Goal: Communication & Community: Answer question/provide support

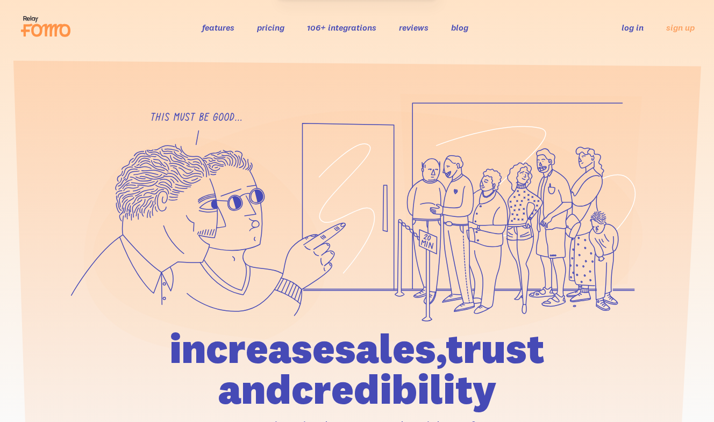
click at [624, 31] on link "log in" at bounding box center [632, 27] width 22 height 11
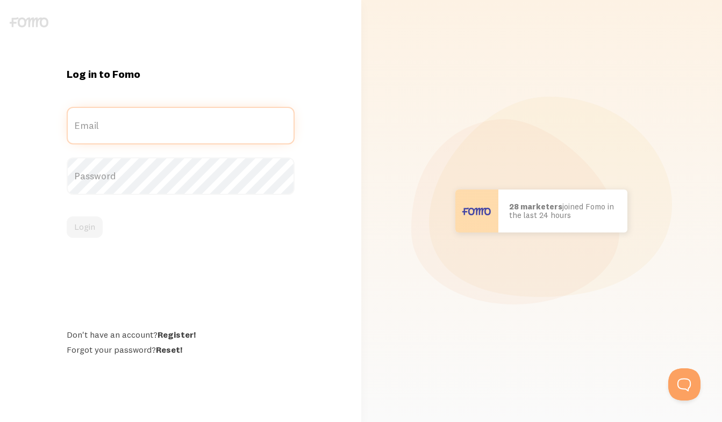
type input "[PERSON_NAME][EMAIL_ADDRESS][DOMAIN_NAME]"
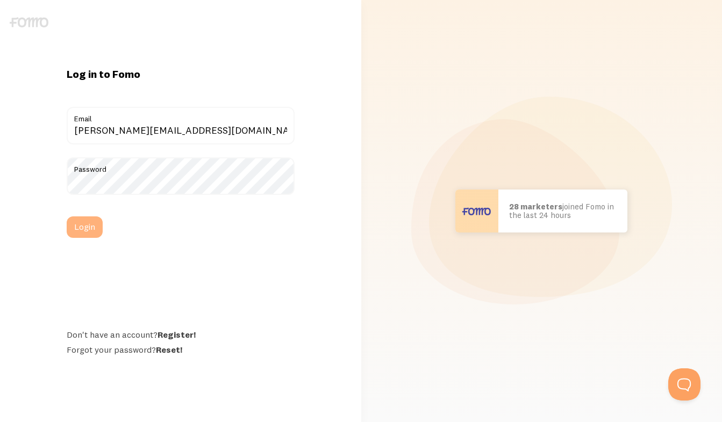
click at [90, 227] on button "Login" at bounding box center [85, 227] width 36 height 21
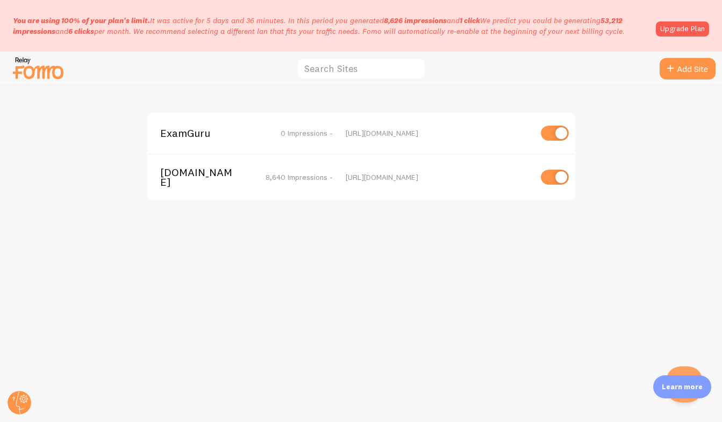
click at [687, 371] on button "Open Beacon popover" at bounding box center [682, 383] width 32 height 32
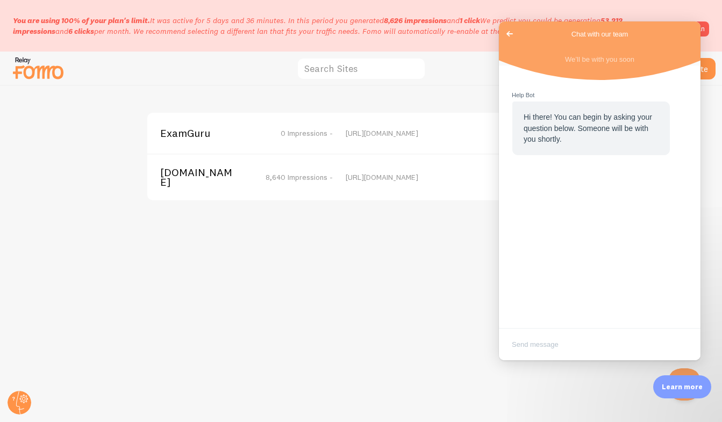
click at [509, 34] on span "Go back" at bounding box center [509, 33] width 13 height 13
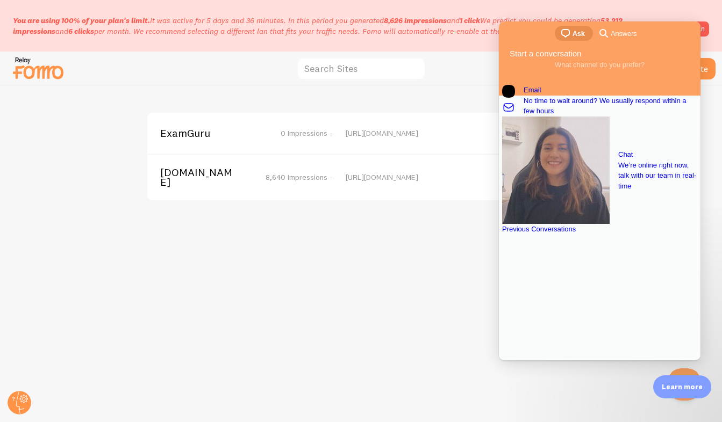
click at [303, 176] on span "8,640 Impressions -" at bounding box center [298, 178] width 67 height 10
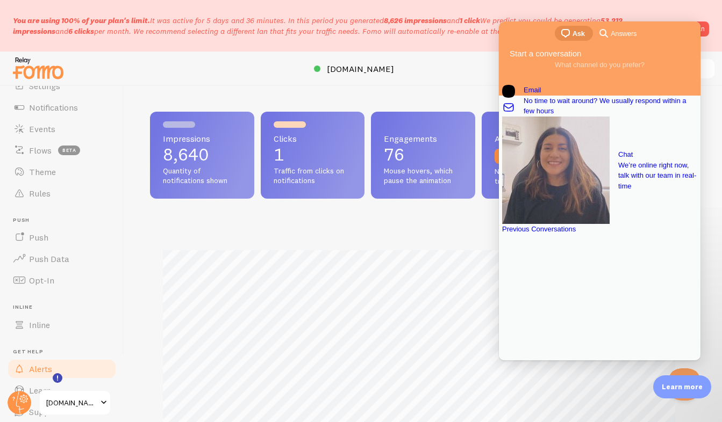
scroll to position [537136, 536881]
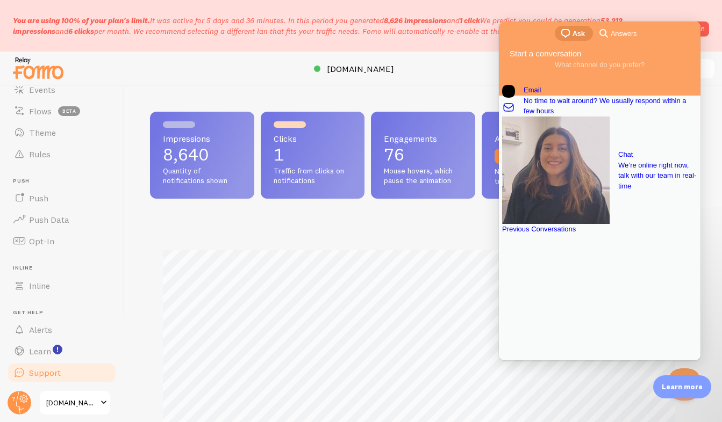
click at [42, 377] on span "Support" at bounding box center [45, 373] width 32 height 11
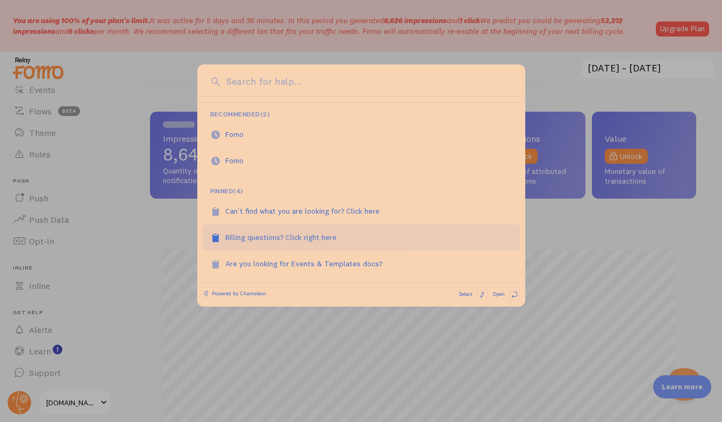
scroll to position [51, 0]
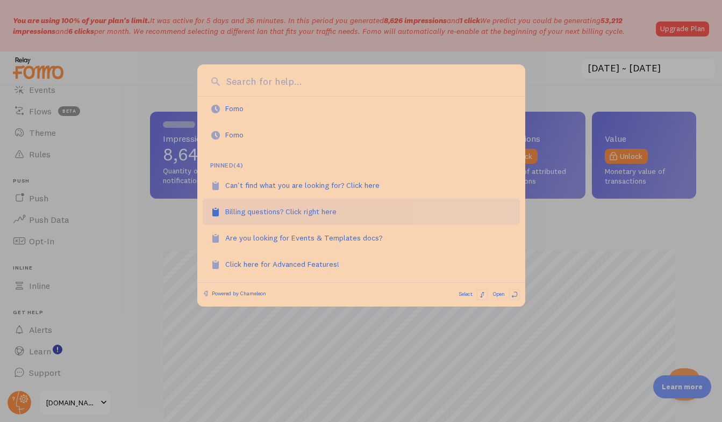
click at [311, 211] on div "Billing questions? Click right here" at bounding box center [286, 211] width 123 height 11
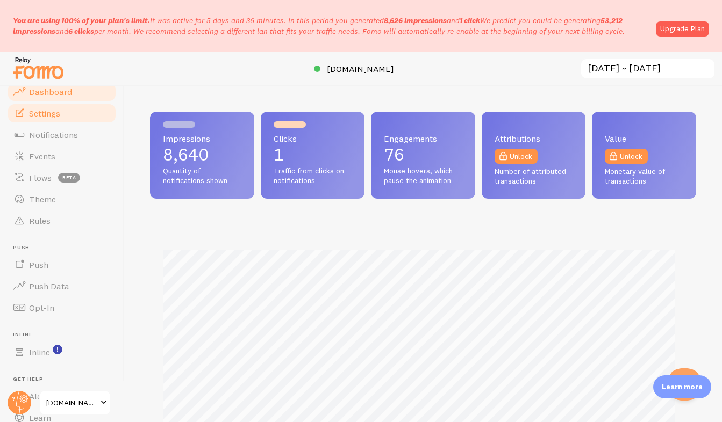
scroll to position [537136, 536881]
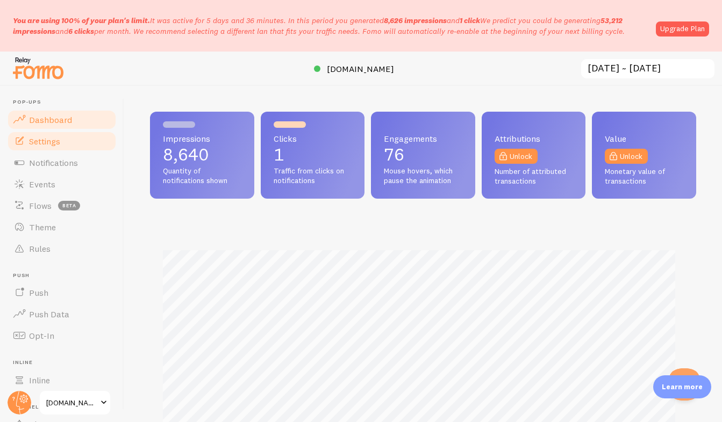
click at [54, 142] on span "Settings" at bounding box center [44, 141] width 31 height 11
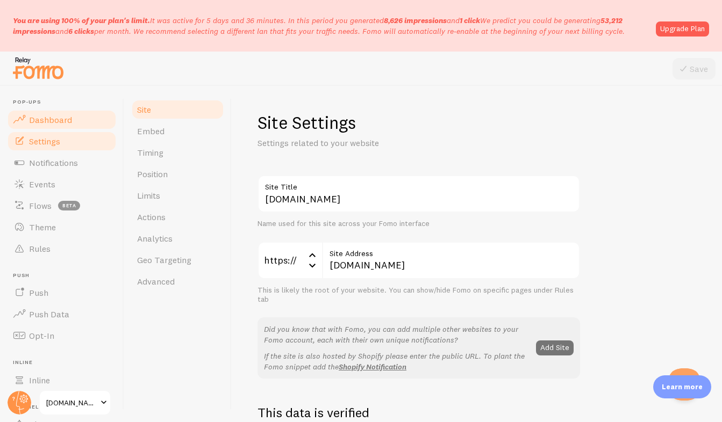
click at [52, 118] on span "Dashboard" at bounding box center [50, 119] width 43 height 11
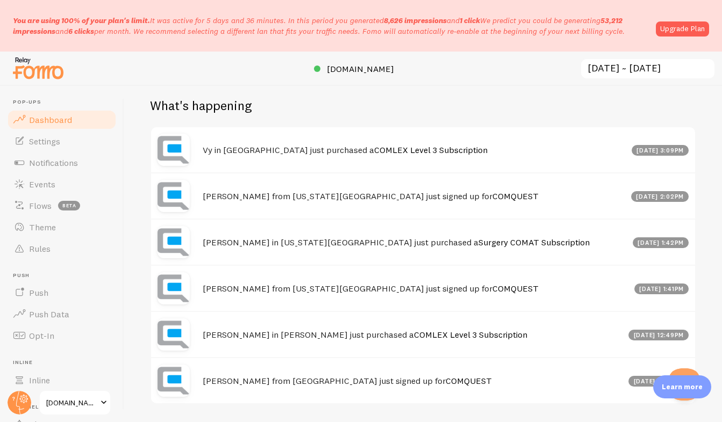
click at [65, 118] on span "Dashboard" at bounding box center [50, 119] width 43 height 11
click at [697, 36] on link "Upgrade Plan" at bounding box center [682, 28] width 53 height 15
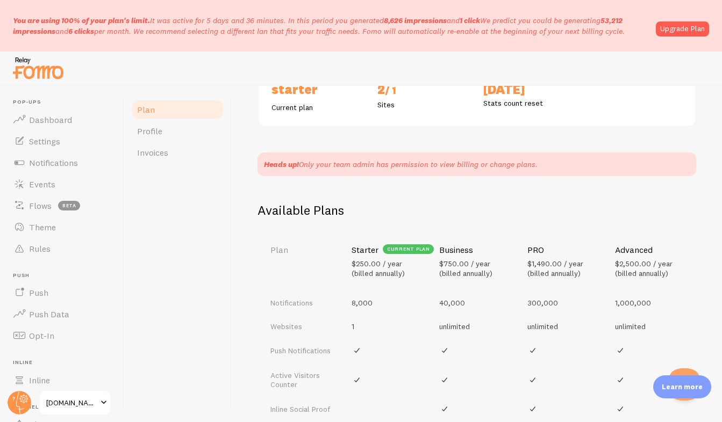
scroll to position [58, 0]
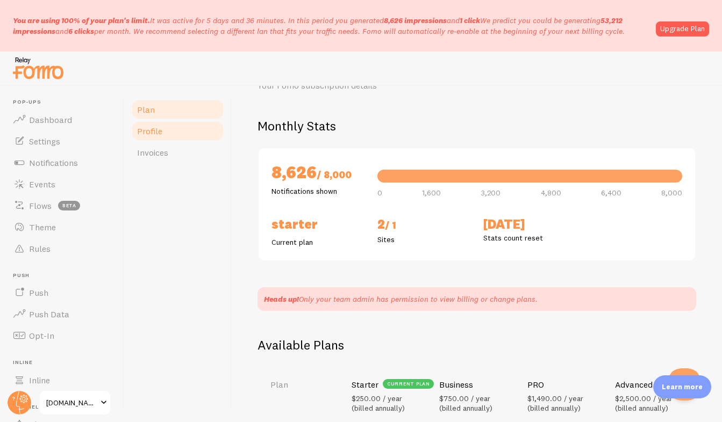
click at [163, 137] on link "Profile" at bounding box center [178, 130] width 94 height 21
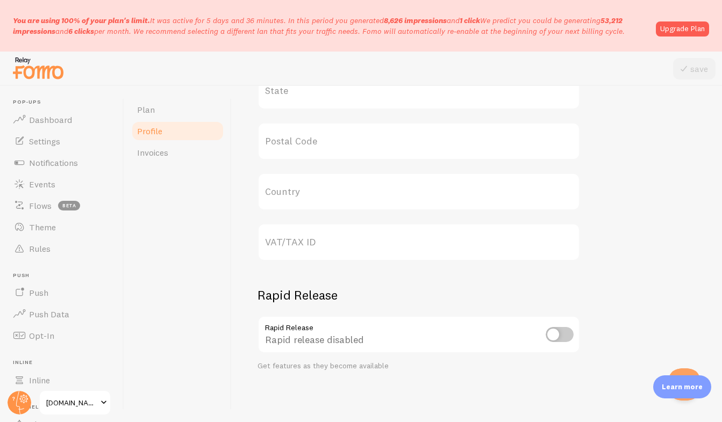
scroll to position [549, 0]
click at [154, 157] on span "Invoices" at bounding box center [152, 152] width 31 height 11
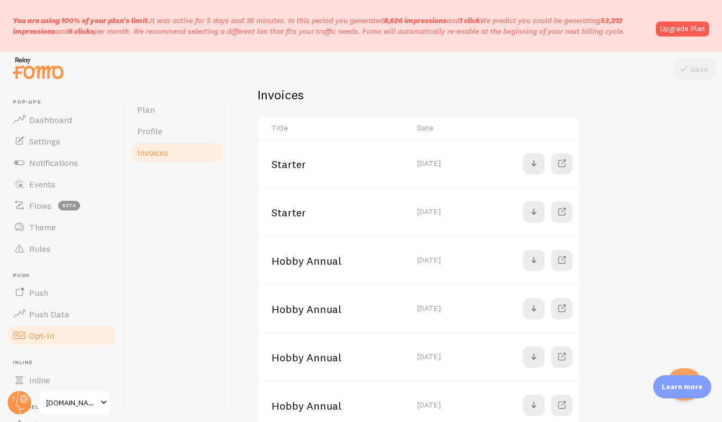
scroll to position [105, 0]
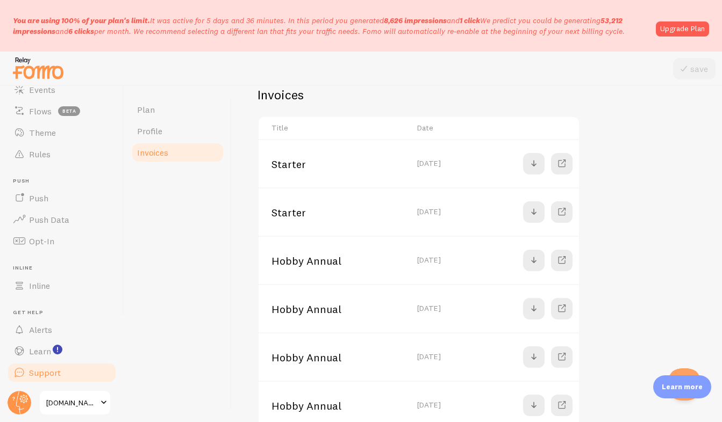
click at [51, 379] on link "Support" at bounding box center [61, 372] width 111 height 21
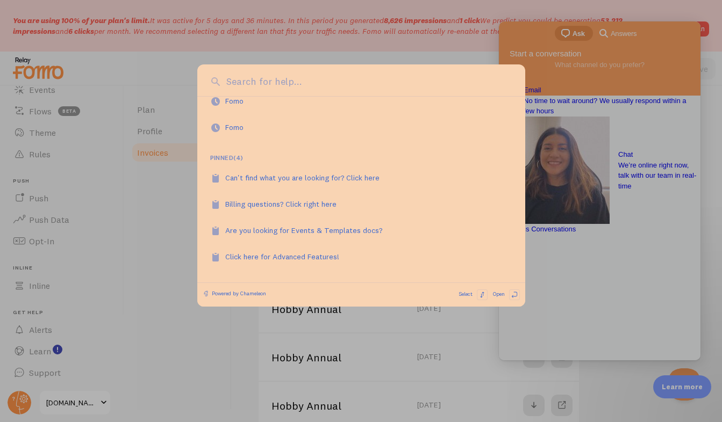
scroll to position [101, 0]
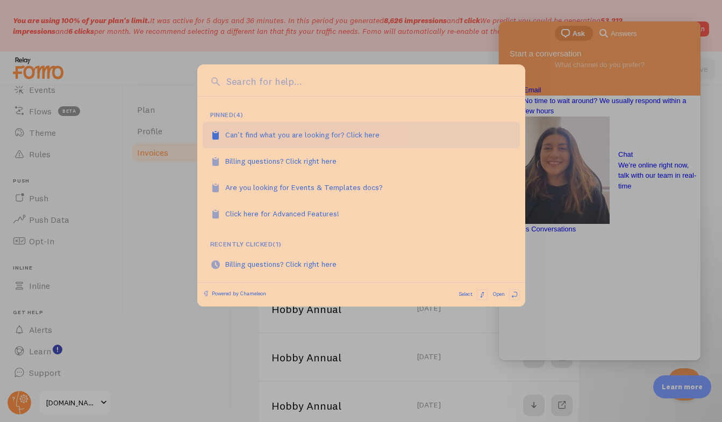
click at [276, 138] on div "Can't find what you are looking for? Click here" at bounding box center [308, 135] width 166 height 11
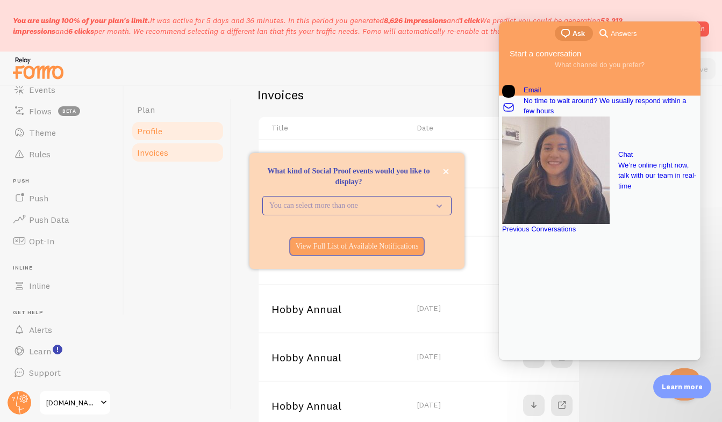
click at [170, 133] on link "Profile" at bounding box center [178, 130] width 94 height 21
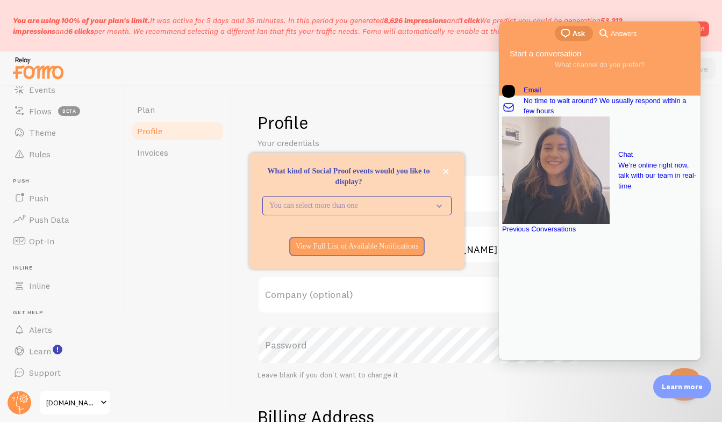
click at [422, 104] on div "Profile Your credentials Paul G Full Name paul@comquestmed.com Email Address Co…" at bounding box center [477, 254] width 490 height 336
click at [449, 168] on button "close," at bounding box center [445, 171] width 11 height 11
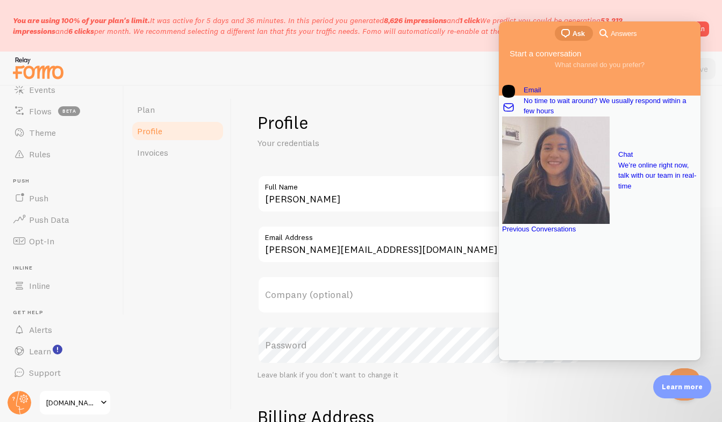
click at [572, 237] on div at bounding box center [570, 237] width 137 height 0
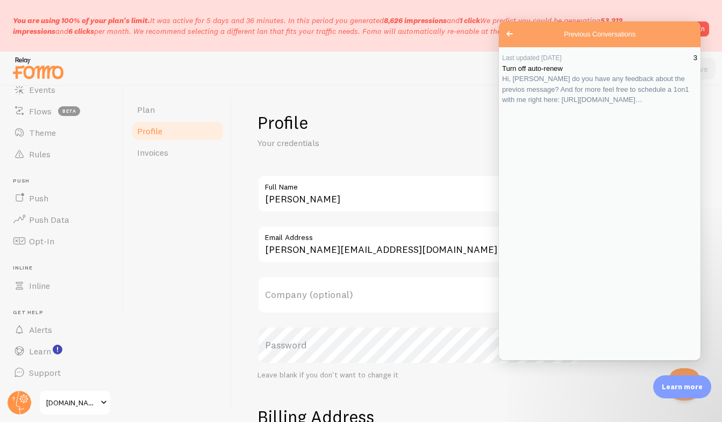
click at [584, 104] on span "Hi, Paul do you have any feedback about the previos message? And for more feel …" at bounding box center [595, 89] width 187 height 29
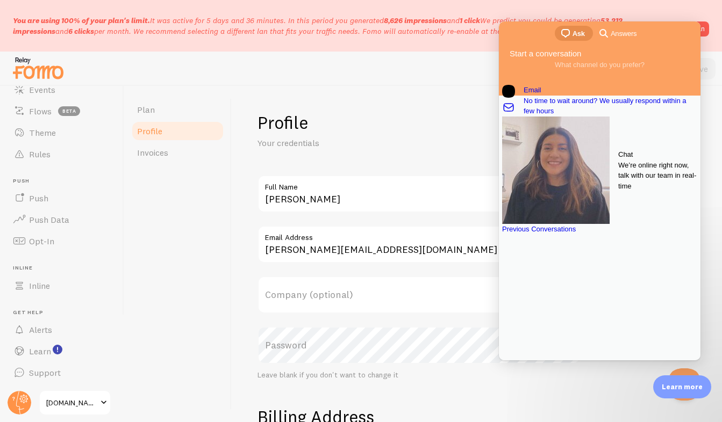
click at [618, 178] on span "We’re online right now, talk with our team in real-time" at bounding box center [657, 176] width 79 height 32
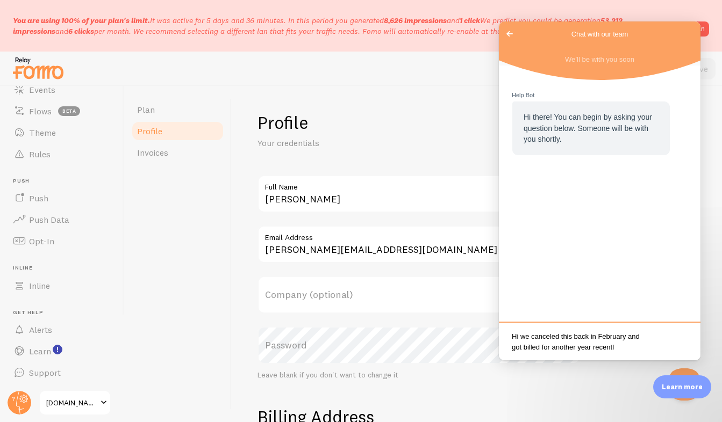
scroll to position [6, 0]
type textarea "Hi we canceled this back in February and got billed for another year recently."
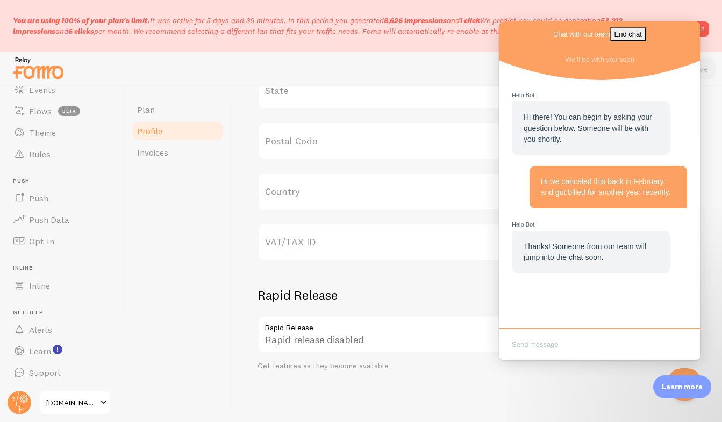
scroll to position [0, 0]
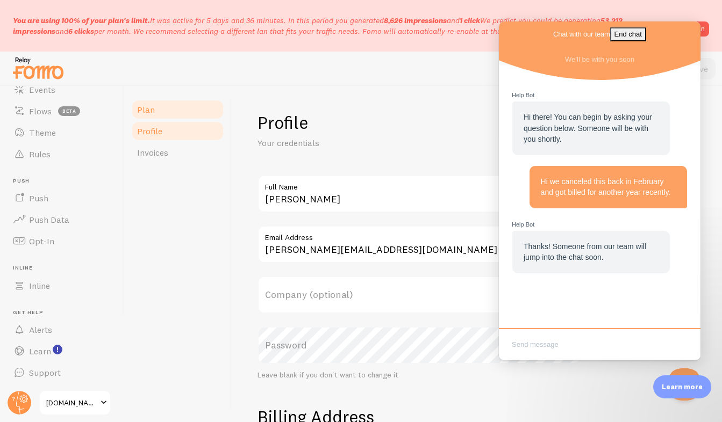
click at [155, 111] on link "Plan" at bounding box center [178, 109] width 94 height 21
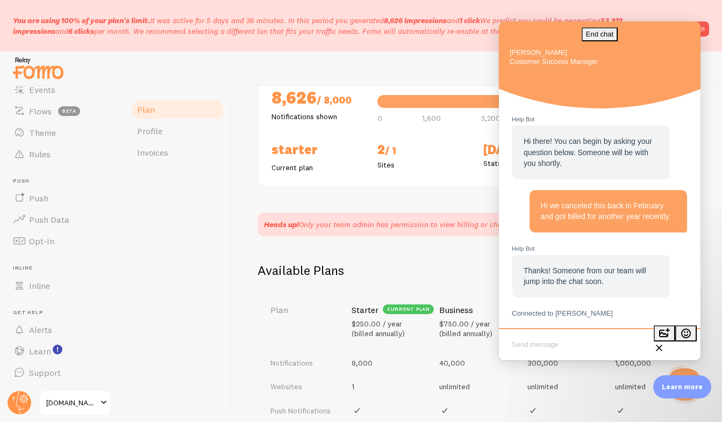
scroll to position [134, 0]
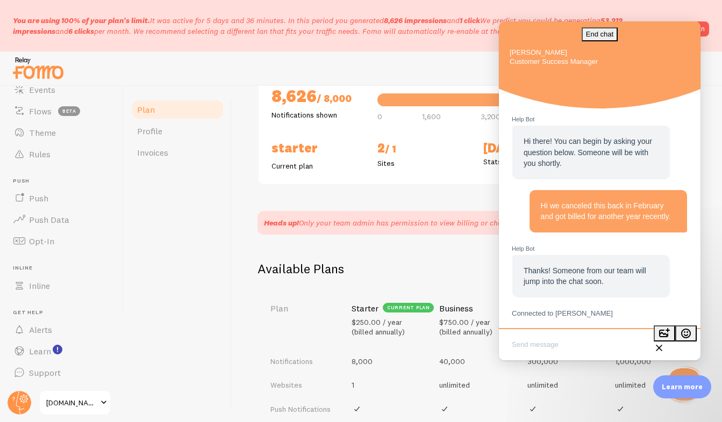
click at [416, 310] on div "current plan" at bounding box center [408, 308] width 51 height 10
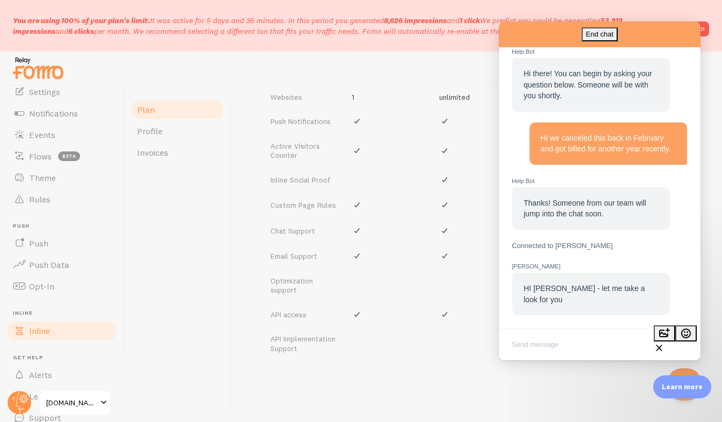
scroll to position [105, 0]
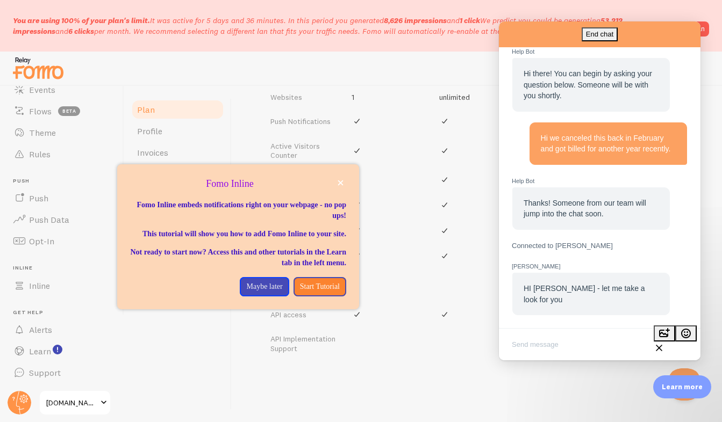
click at [439, 407] on div "Plan Your Fomo subscription details Monthly Stats 8,626 / 8,000 Notifications s…" at bounding box center [477, 254] width 490 height 336
click at [339, 184] on icon "close," at bounding box center [340, 183] width 5 height 5
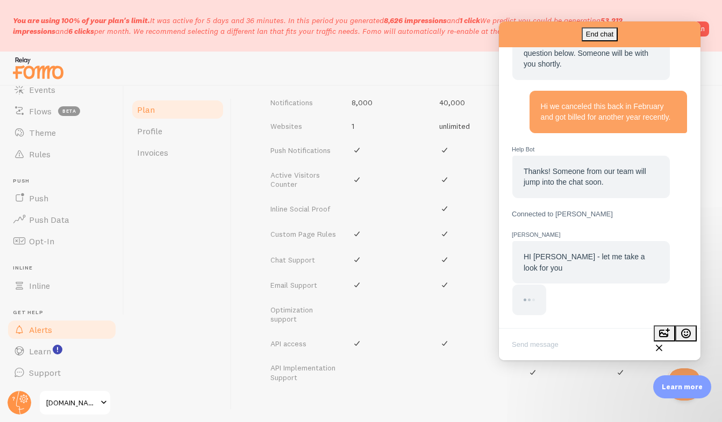
scroll to position [422, 0]
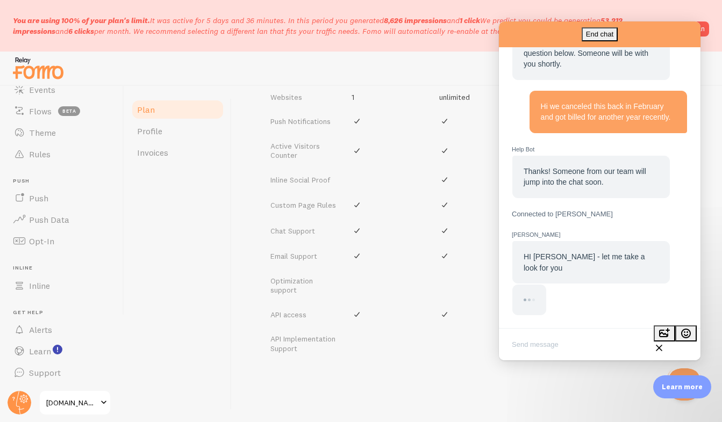
click at [577, 347] on textarea "Write chat message" at bounding box center [599, 345] width 197 height 25
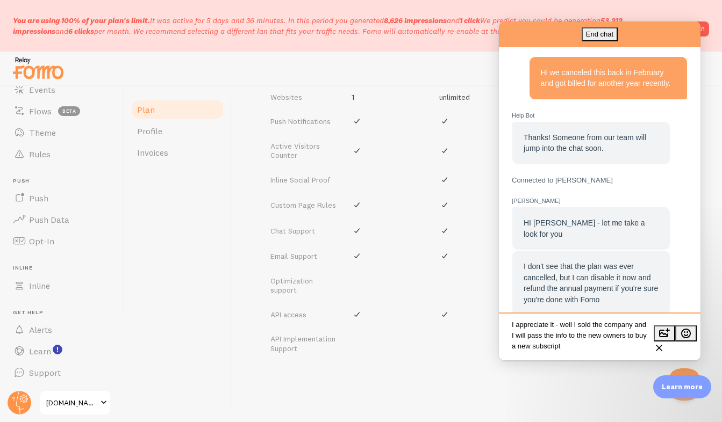
scroll to position [8, 0]
type textarea "I appreciate it - well I sold the company and I will pass the info to the new o…"
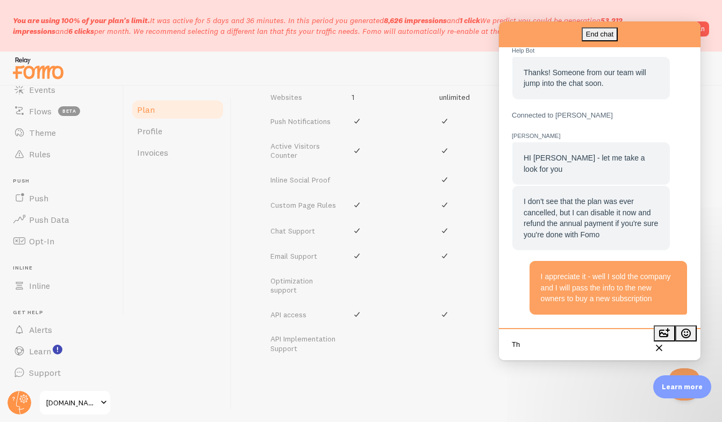
type textarea "T"
type textarea "I"
type textarea "Thank you for your help!"
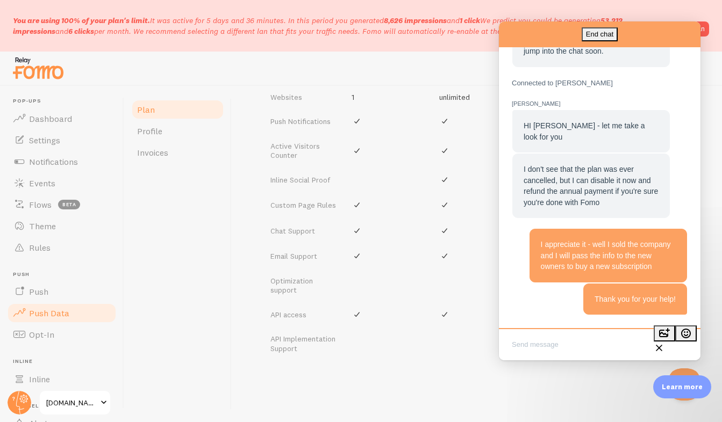
scroll to position [0, 0]
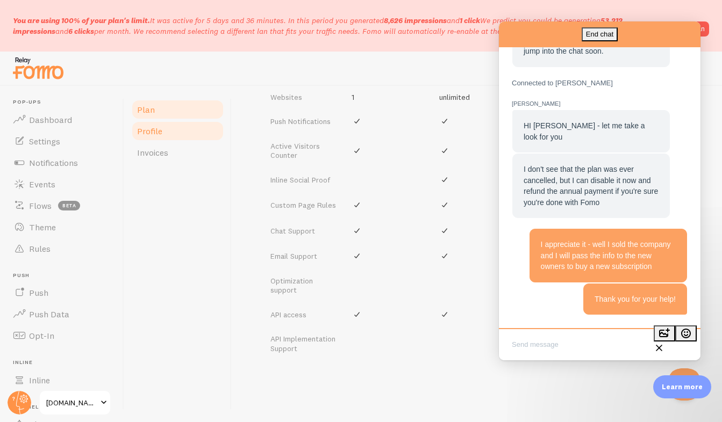
click at [160, 137] on link "Profile" at bounding box center [178, 130] width 94 height 21
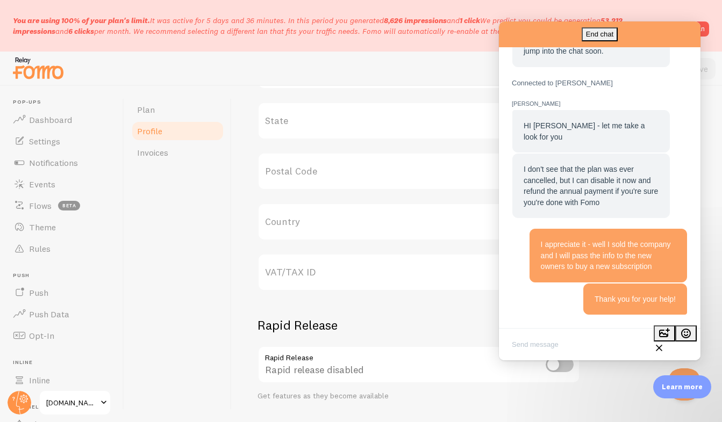
scroll to position [549, 0]
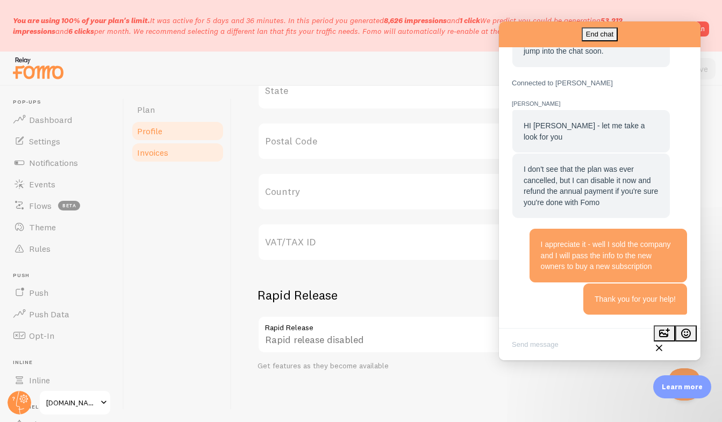
click at [156, 150] on span "Invoices" at bounding box center [152, 152] width 31 height 11
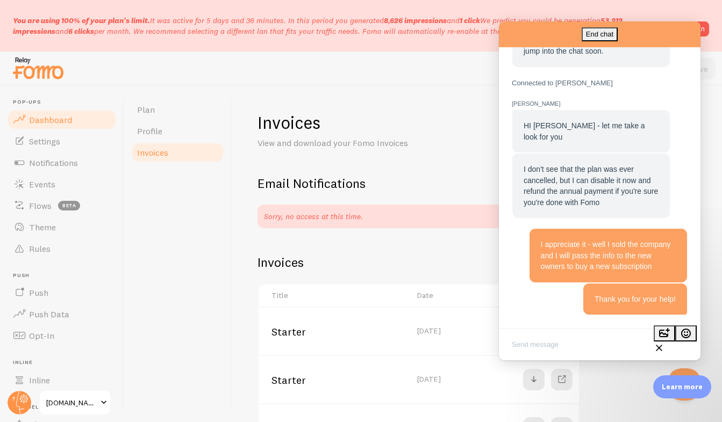
click at [40, 120] on span "Dashboard" at bounding box center [50, 119] width 43 height 11
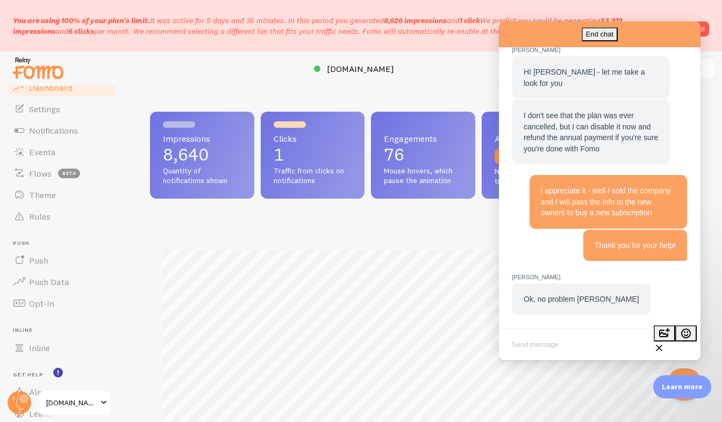
scroll to position [537136, 536881]
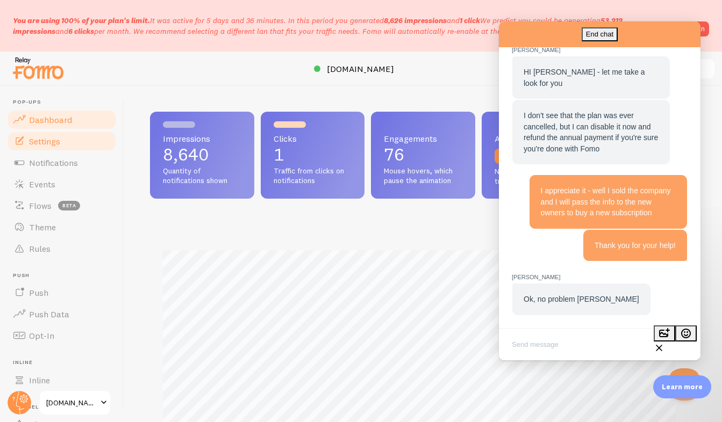
click at [55, 138] on span "Settings" at bounding box center [44, 141] width 31 height 11
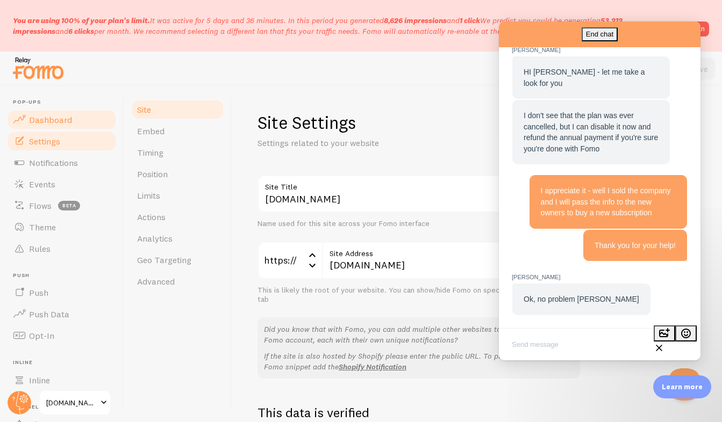
click at [44, 122] on span "Dashboard" at bounding box center [50, 119] width 43 height 11
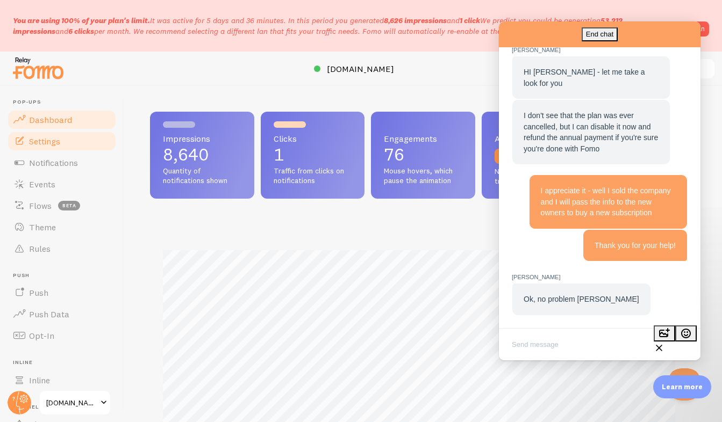
click at [54, 149] on link "Settings" at bounding box center [61, 141] width 111 height 21
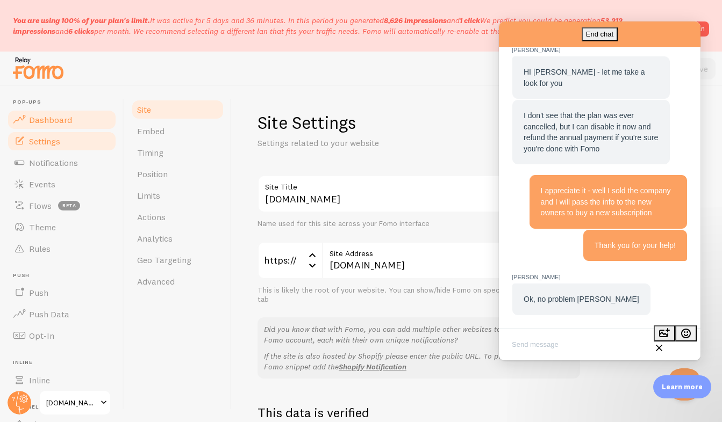
click at [47, 119] on span "Dashboard" at bounding box center [50, 119] width 43 height 11
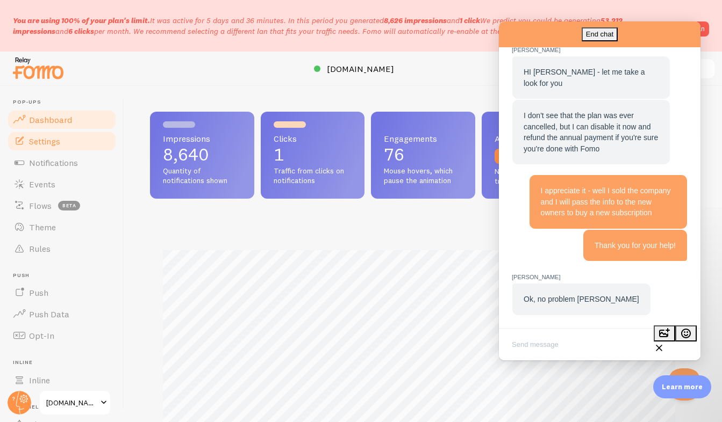
click at [48, 138] on span "Settings" at bounding box center [44, 141] width 31 height 11
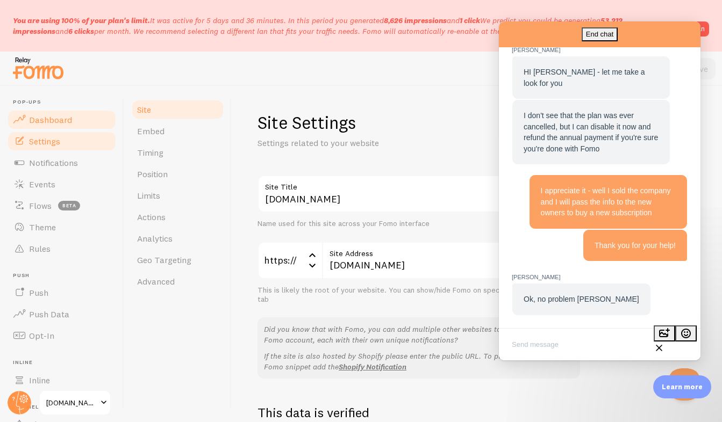
click at [69, 120] on span "Dashboard" at bounding box center [50, 119] width 43 height 11
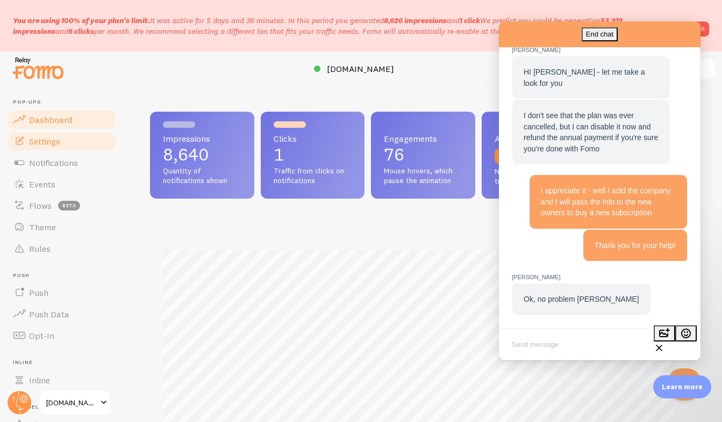
click at [41, 145] on span "Settings" at bounding box center [44, 141] width 31 height 11
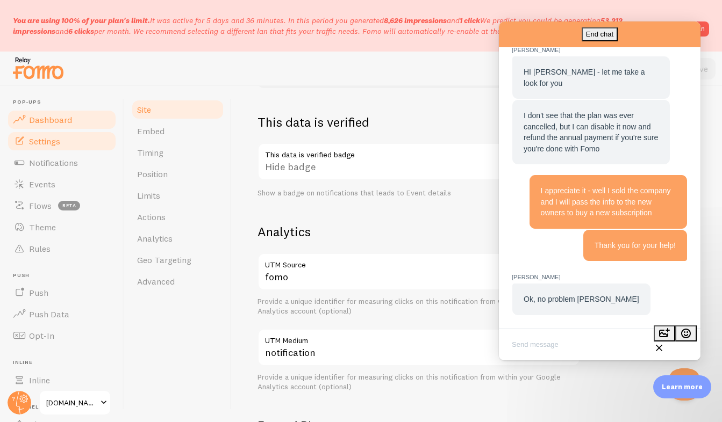
click at [63, 125] on span "Dashboard" at bounding box center [50, 119] width 43 height 11
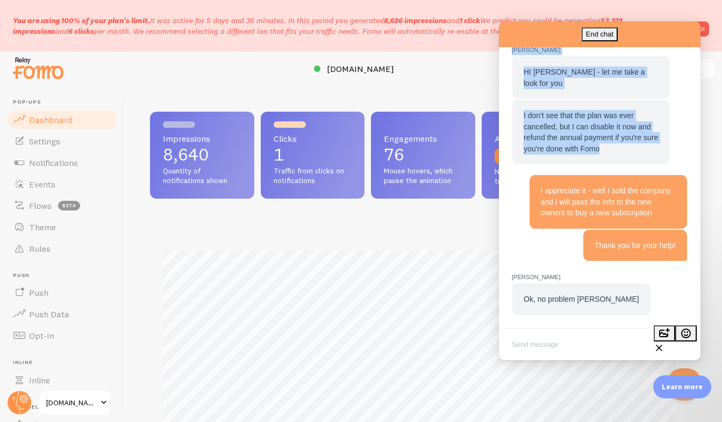
drag, startPoint x: 556, startPoint y: 38, endPoint x: 291, endPoint y: 227, distance: 325.2
click at [499, 227] on html "End chat Janice D. Janice D. Janice D.: Ok, no problem Paul Help Bot Hi there! …" at bounding box center [600, 190] width 202 height 339
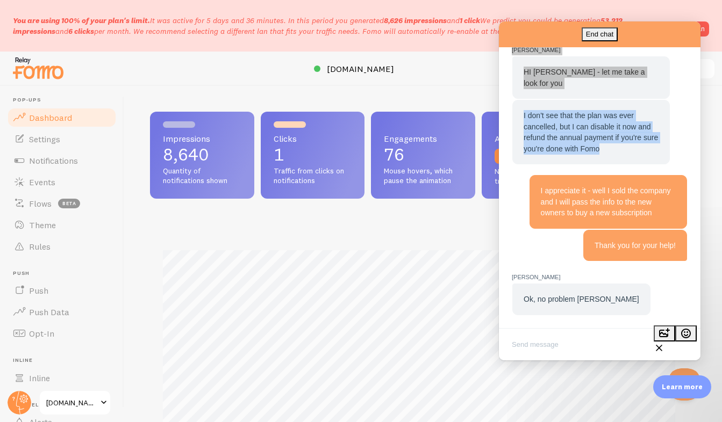
click at [104, 404] on span at bounding box center [103, 403] width 13 height 13
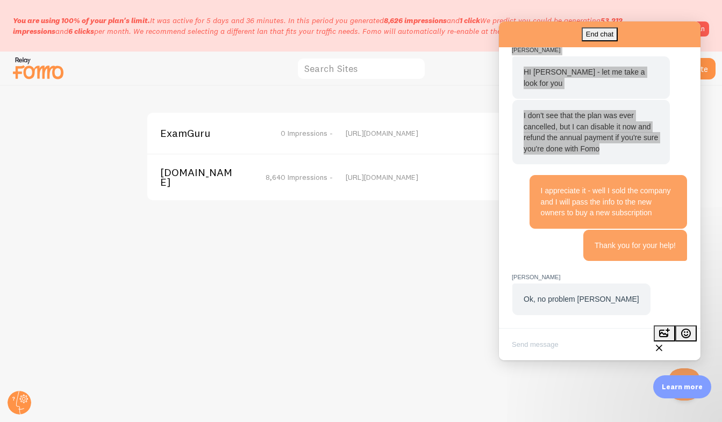
click at [173, 168] on span "comquestmed.com" at bounding box center [203, 178] width 87 height 20
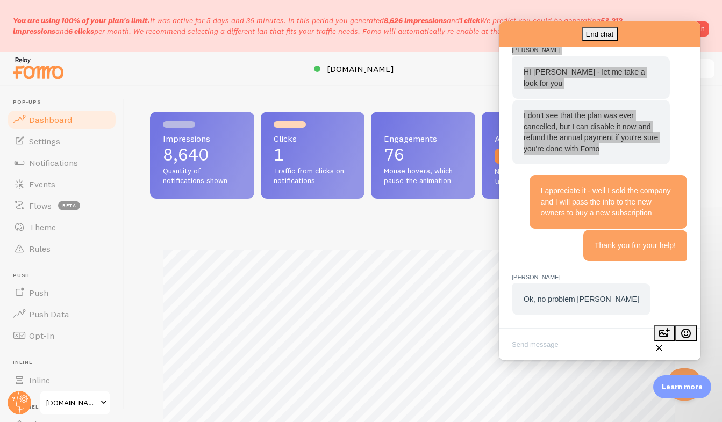
scroll to position [282, 538]
click at [51, 139] on span "Settings" at bounding box center [44, 141] width 31 height 11
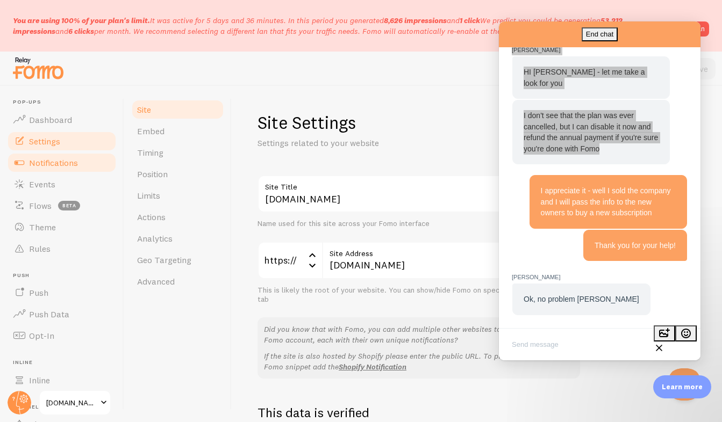
click at [64, 159] on link "Notifications" at bounding box center [61, 162] width 111 height 21
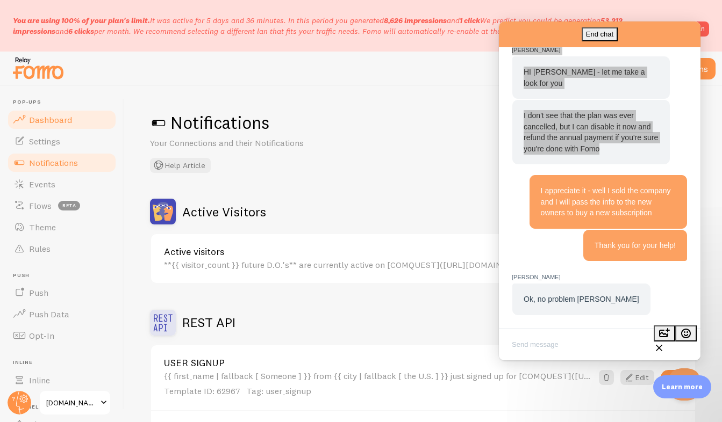
click at [40, 122] on span "Dashboard" at bounding box center [50, 119] width 43 height 11
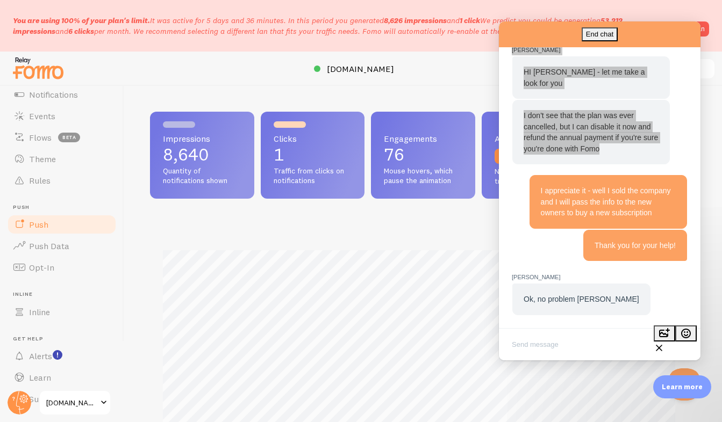
scroll to position [537136, 536881]
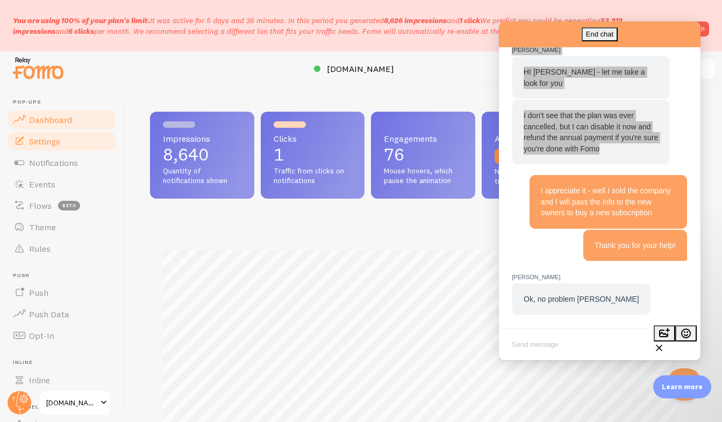
click at [64, 149] on link "Settings" at bounding box center [61, 141] width 111 height 21
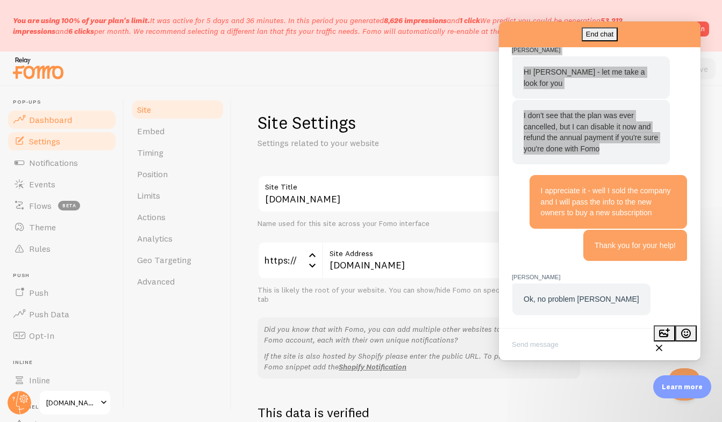
click at [37, 124] on span "Dashboard" at bounding box center [50, 119] width 43 height 11
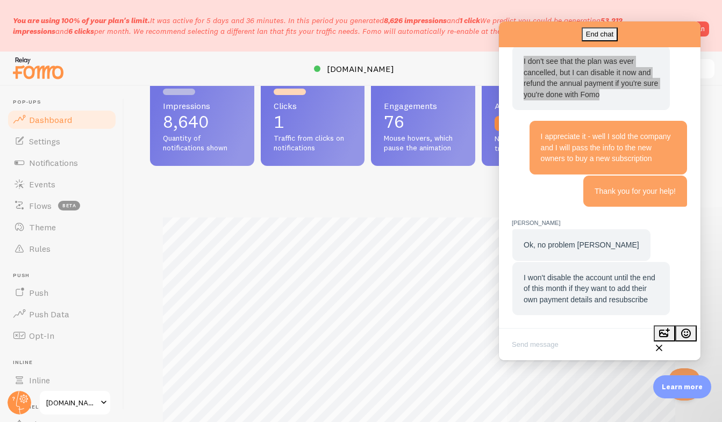
scroll to position [368, 0]
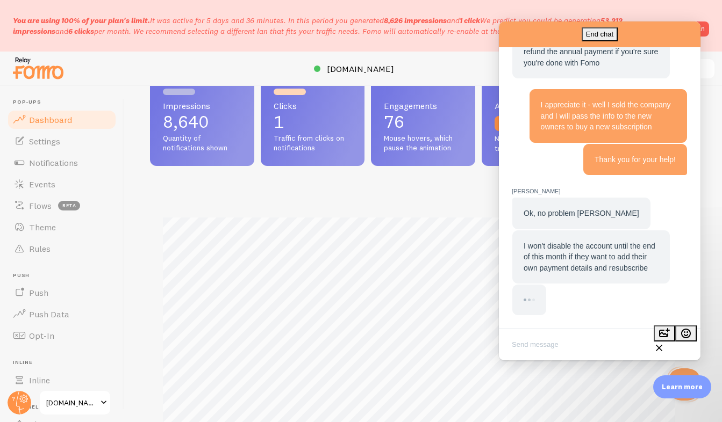
click at [581, 351] on textarea "Write chat message" at bounding box center [599, 345] width 197 height 25
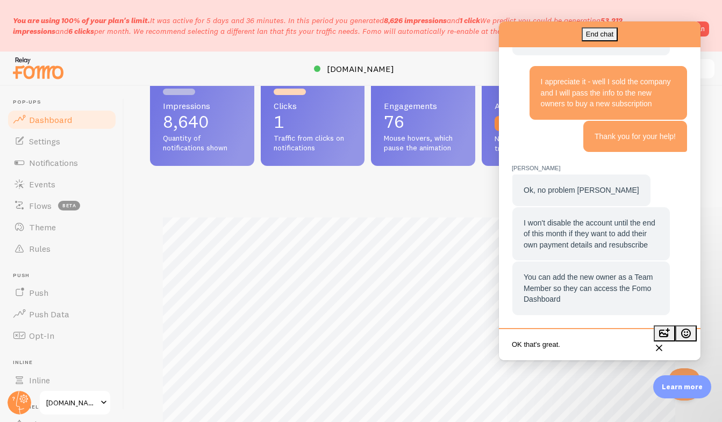
scroll to position [392, 0]
type textarea "OK that's great."
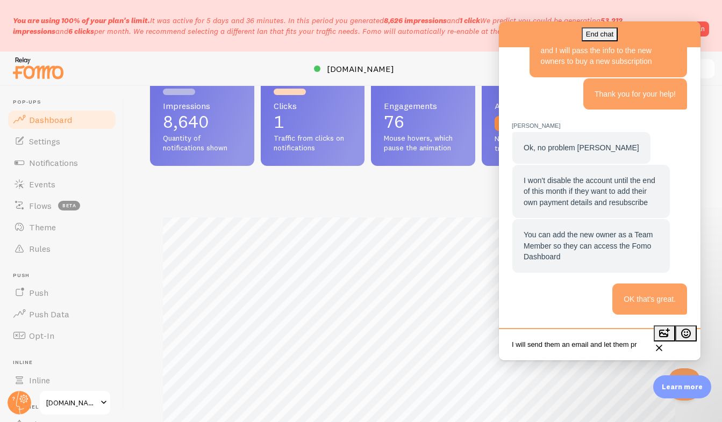
scroll to position [2, 0]
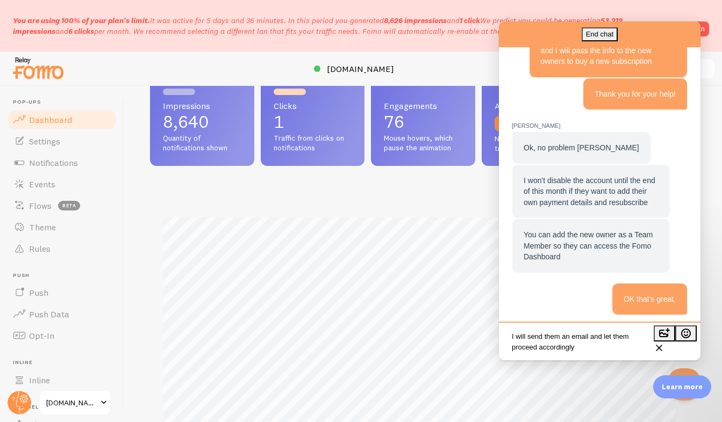
type textarea "I will send them an email and let them proceed accordingly"
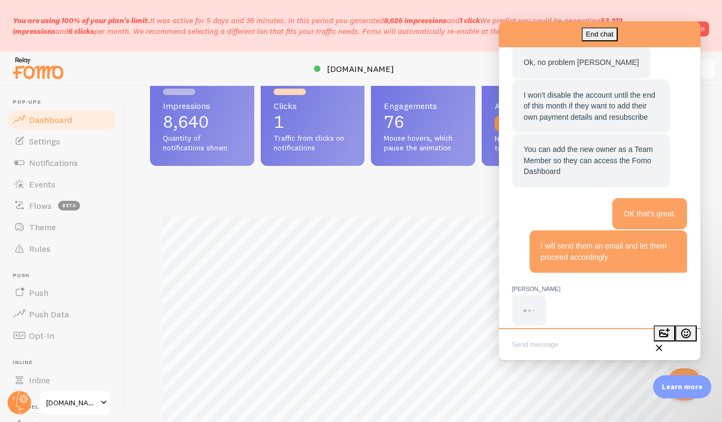
scroll to position [532, 0]
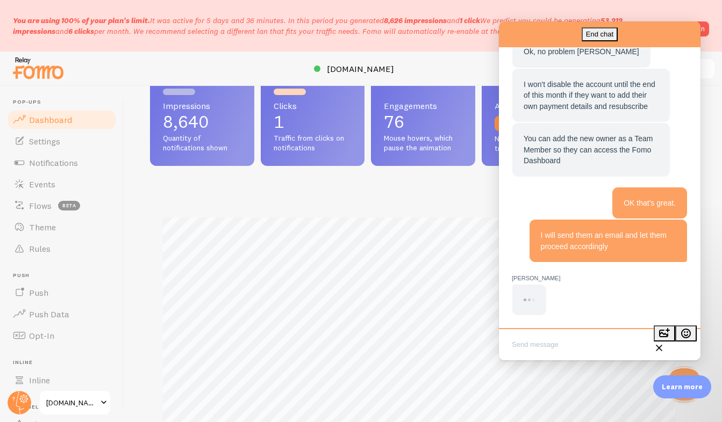
click at [625, 347] on textarea "Write chat message" at bounding box center [599, 345] width 197 height 25
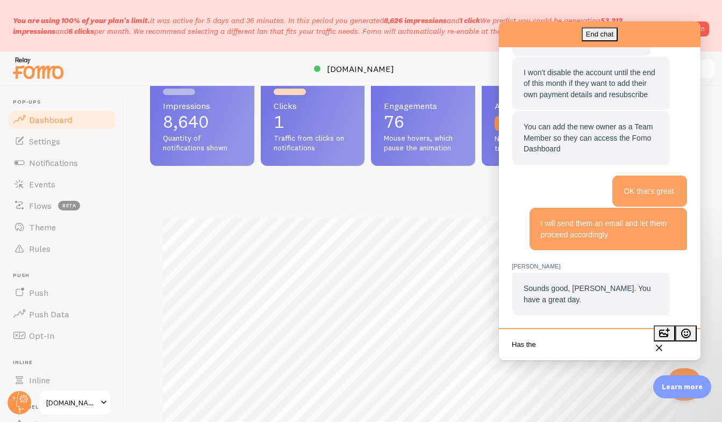
scroll to position [544, 0]
type textarea "Has that charge been reversed for now?"
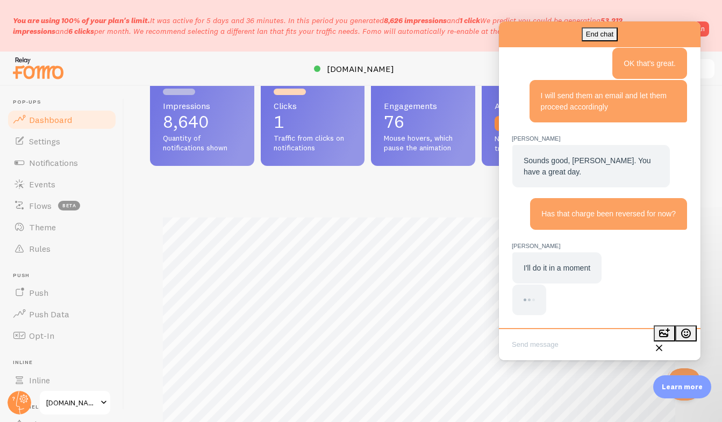
scroll to position [652, 0]
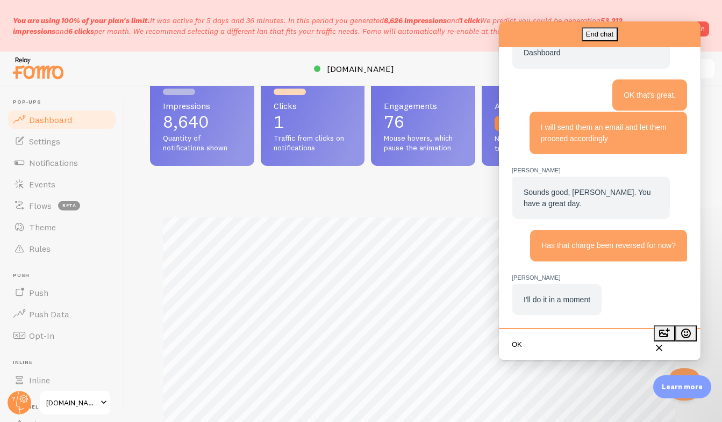
type textarea "OK"
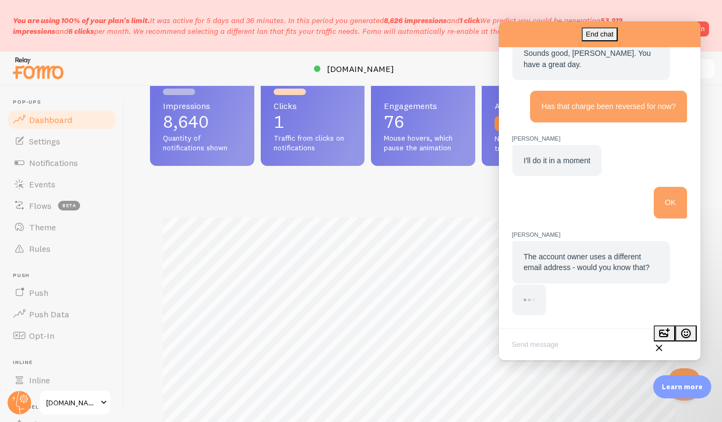
scroll to position [771, 0]
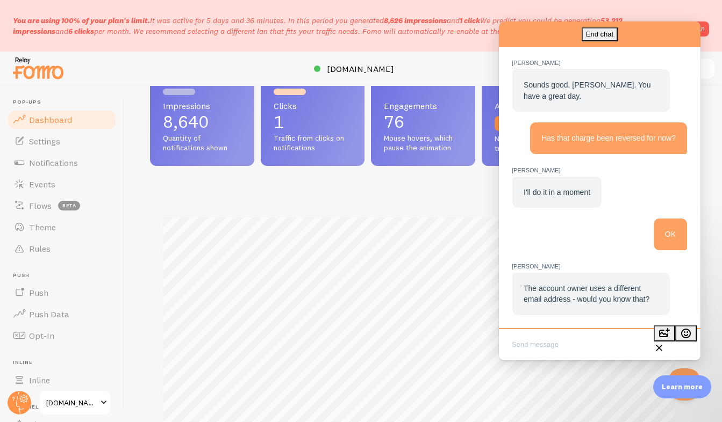
click at [586, 346] on textarea "Write chat message" at bounding box center [599, 345] width 197 height 25
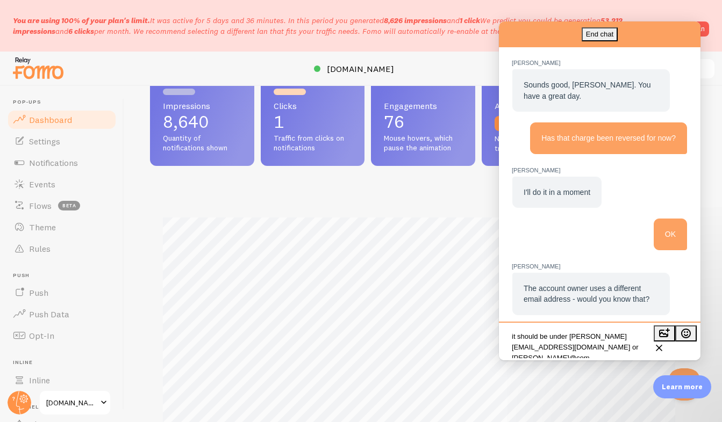
scroll to position [6, 0]
type textarea "it should be under jeff@comquestmed.com or paul@comquestmed.com"
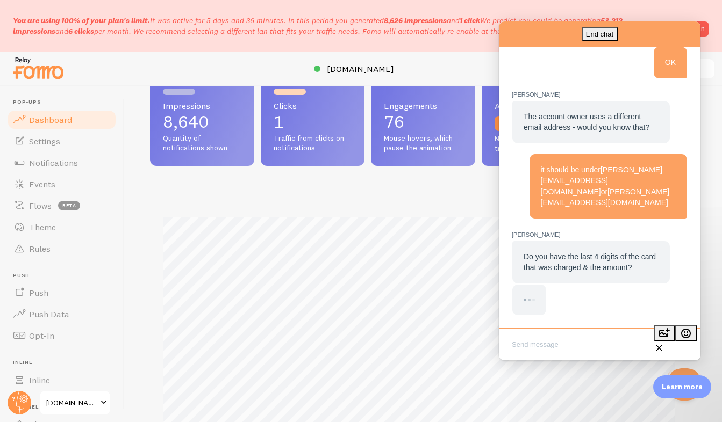
scroll to position [913, 0]
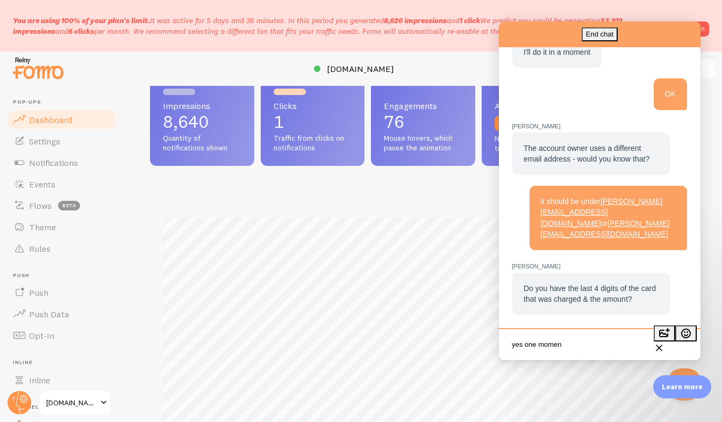
type textarea "yes one moment"
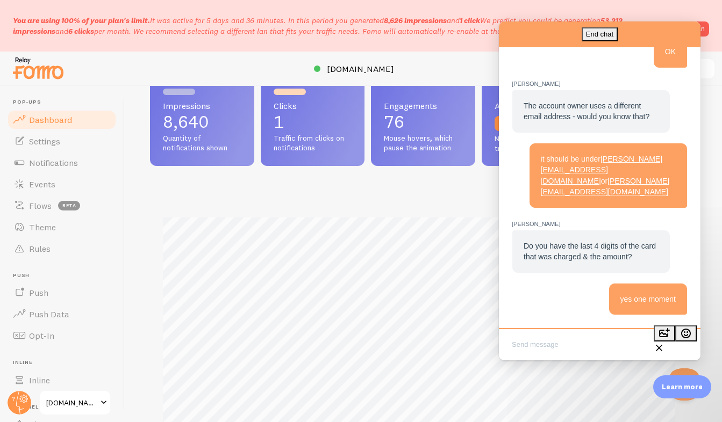
click at [621, 355] on textarea "Write chat message" at bounding box center [599, 345] width 197 height 25
type textarea "2015 and $250"
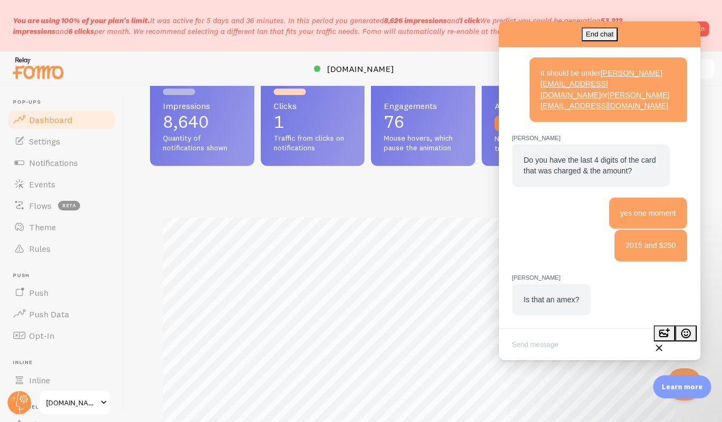
scroll to position [1043, 0]
type textarea "yes"
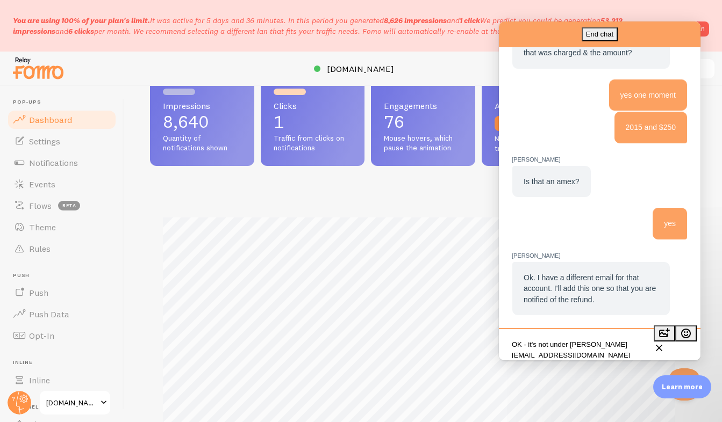
scroll to position [2, 0]
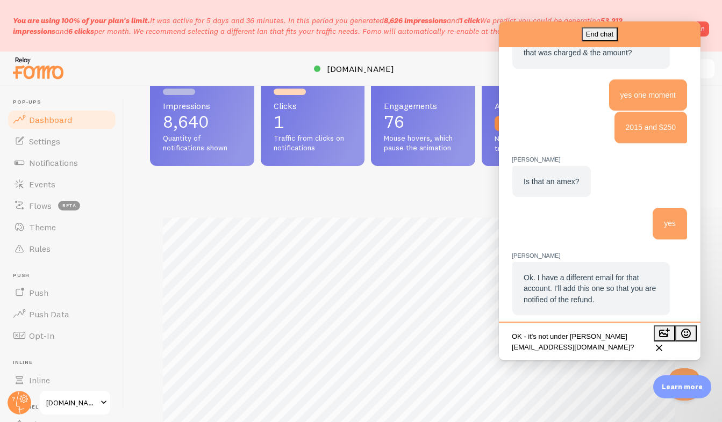
type textarea "OK - it's not under jeff@comquestmed.com?"
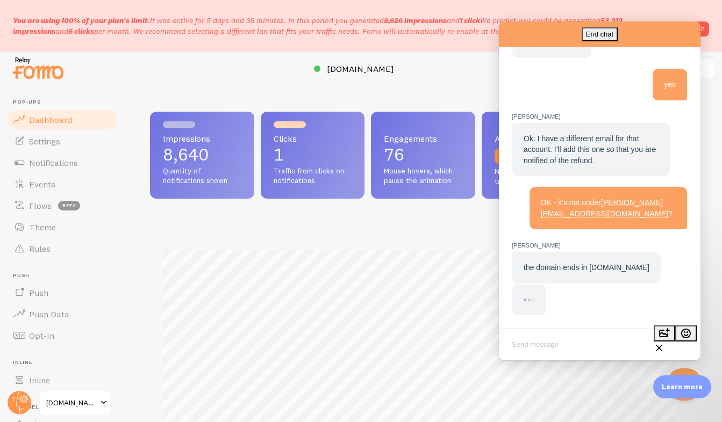
scroll to position [1302, 0]
type textarea "oh my... that's very old."
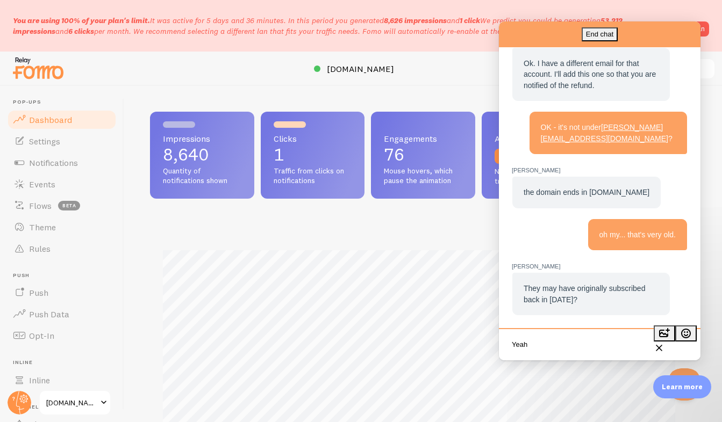
scroll to position [1138, 0]
type textarea "Yeah makes sense"
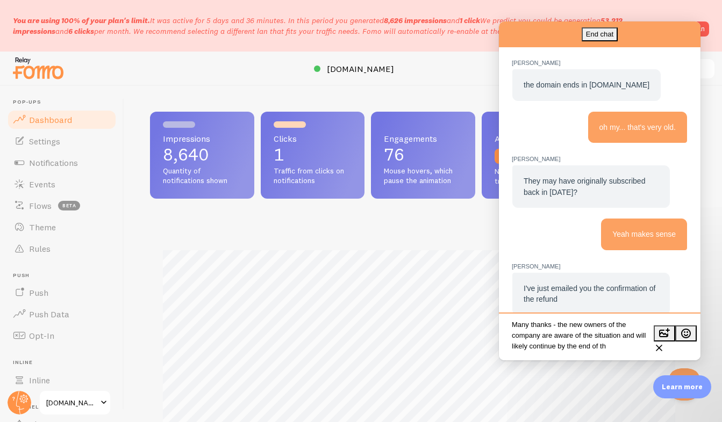
scroll to position [8, 0]
type textarea "Many thanks - the new owners of the company are aware of the situation and will…"
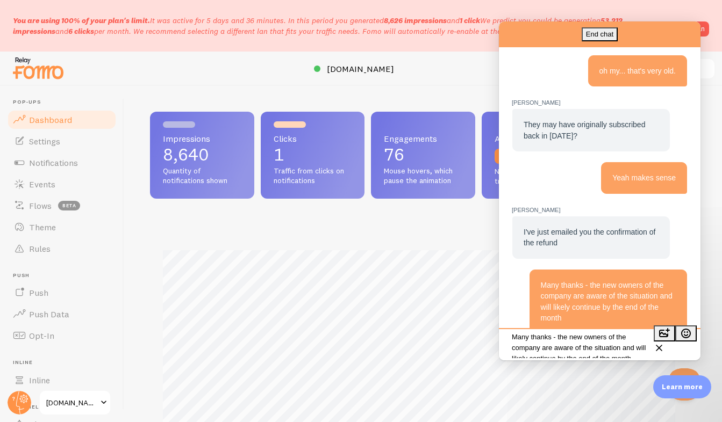
scroll to position [1202, 0]
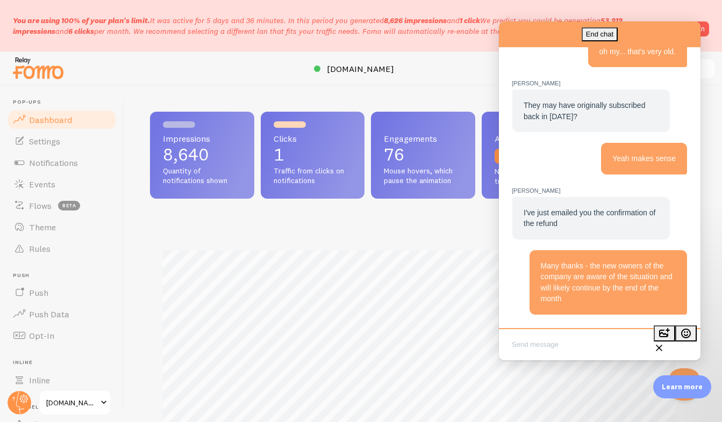
type textarea "Y"
type textarea "Appreciate your help again"
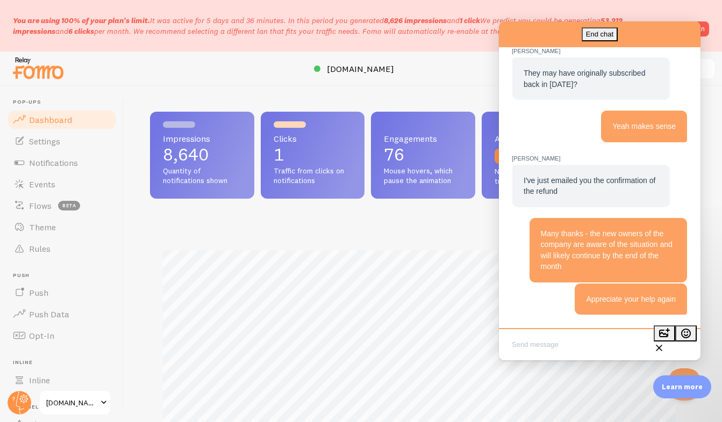
click at [39, 118] on span "Dashboard" at bounding box center [50, 119] width 43 height 11
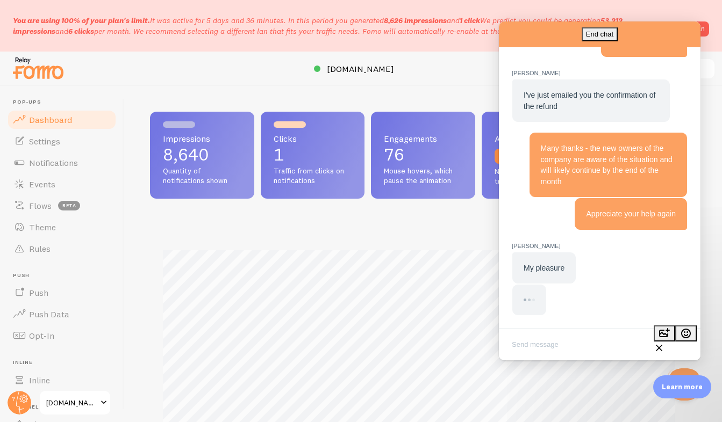
scroll to position [1146, 0]
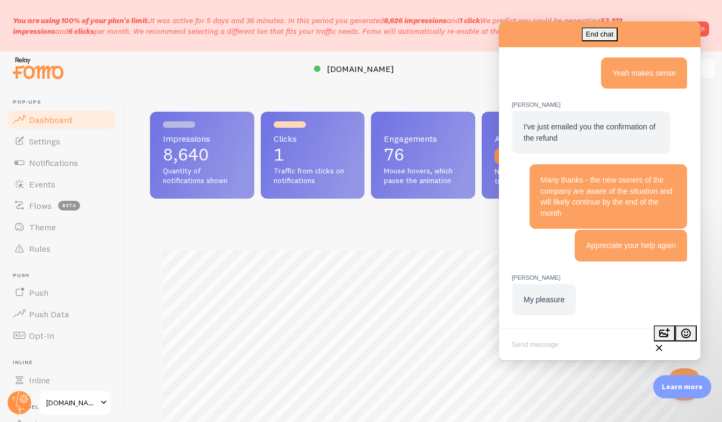
click at [566, 341] on textarea "Write chat message" at bounding box center [599, 345] width 197 height 25
click at [617, 33] on button "End chat" at bounding box center [599, 34] width 36 height 14
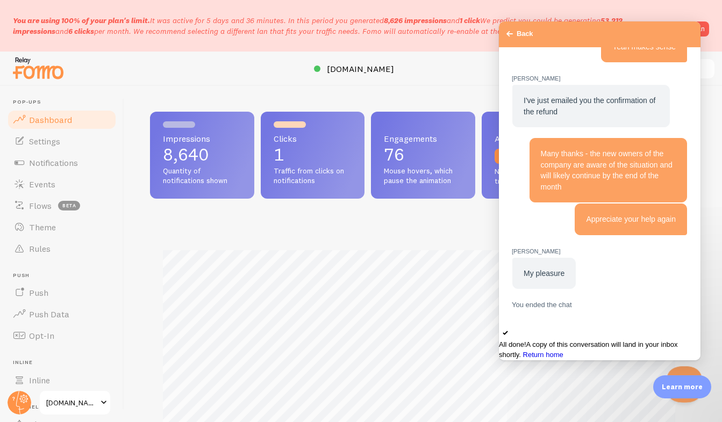
click at [679, 396] on button "Close Beacon popover" at bounding box center [682, 383] width 32 height 32
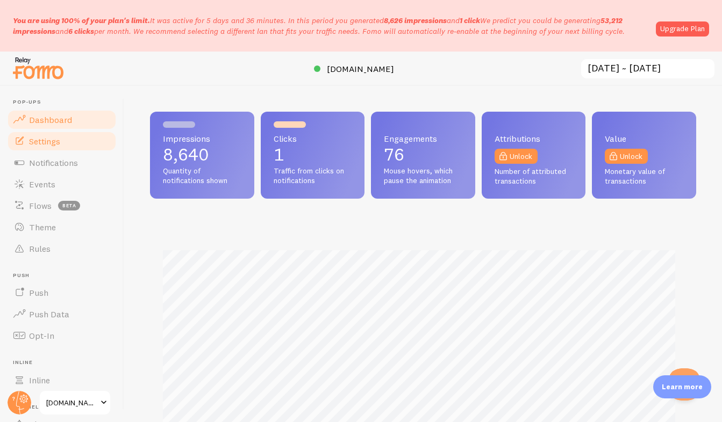
click at [46, 145] on span "Settings" at bounding box center [44, 141] width 31 height 11
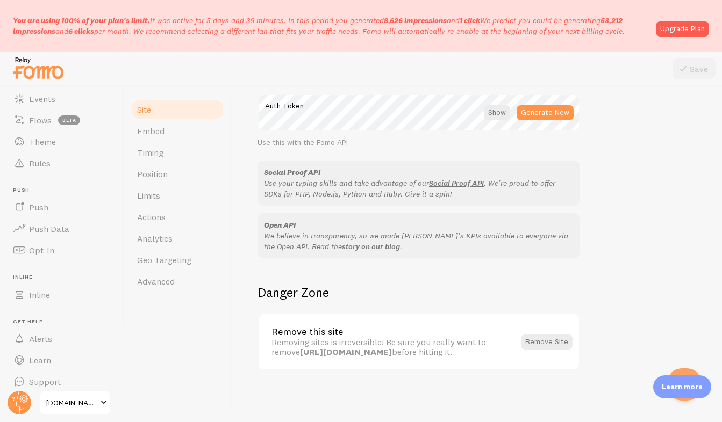
scroll to position [105, 0]
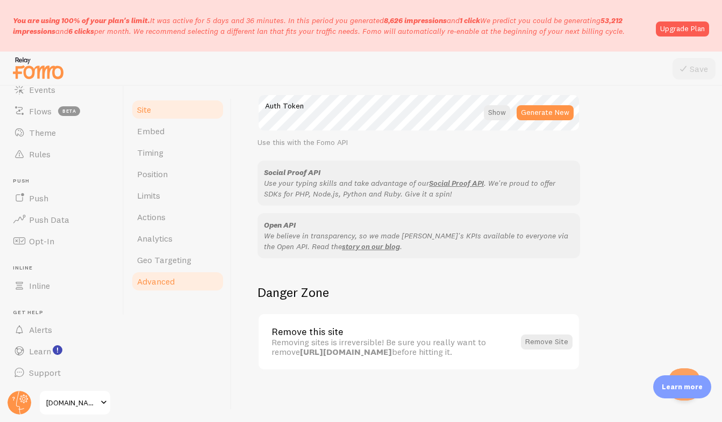
click at [151, 283] on span "Advanced" at bounding box center [156, 281] width 38 height 11
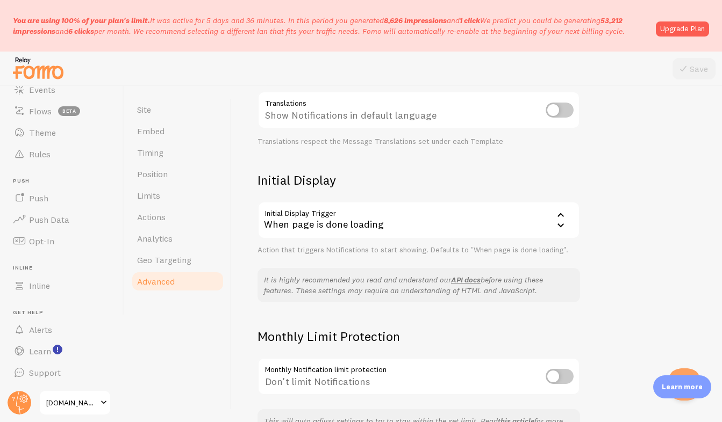
scroll to position [253, 0]
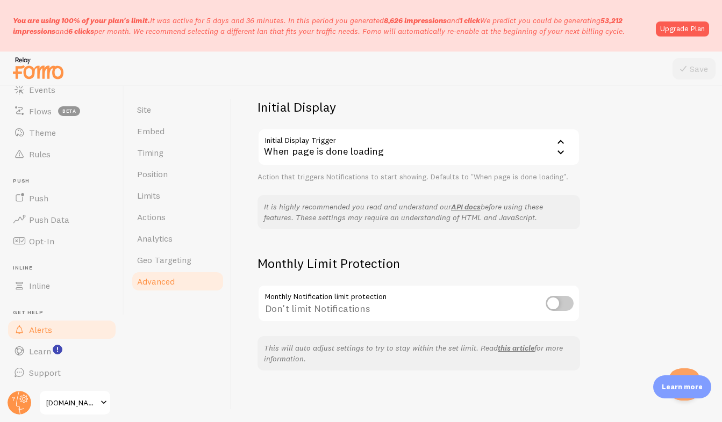
click at [45, 327] on span "Alerts" at bounding box center [40, 330] width 23 height 11
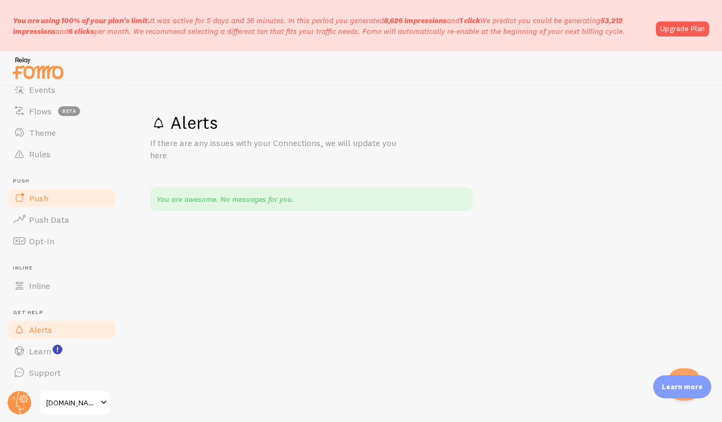
click at [49, 192] on link "Push" at bounding box center [61, 198] width 111 height 21
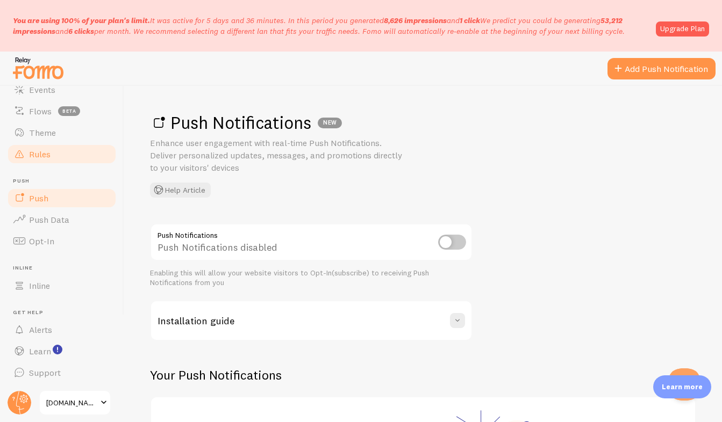
click at [58, 145] on link "Rules" at bounding box center [61, 153] width 111 height 21
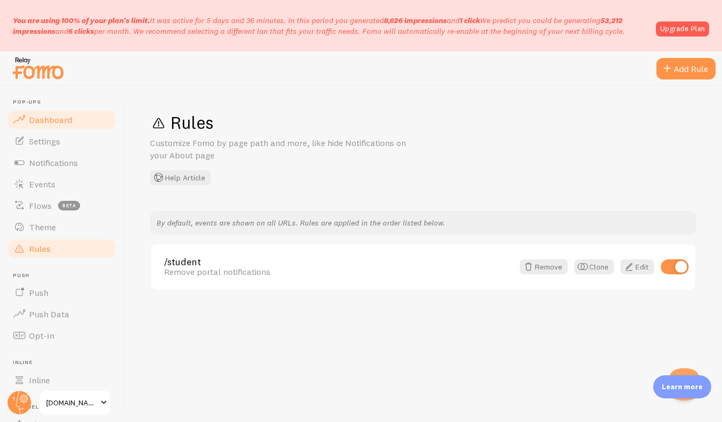
click at [67, 131] on link "Dashboard" at bounding box center [61, 119] width 111 height 21
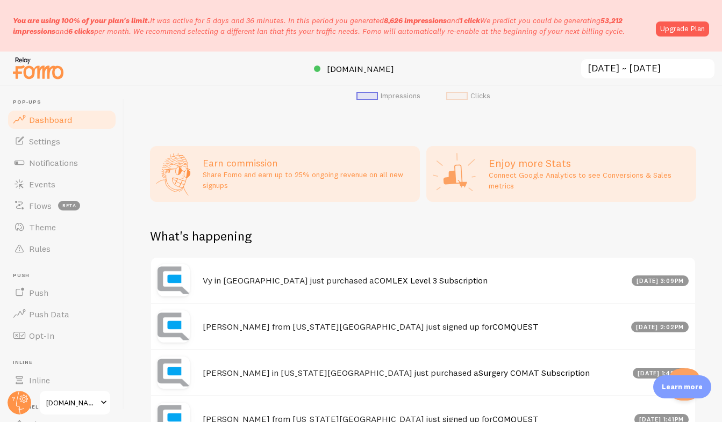
scroll to position [35, 0]
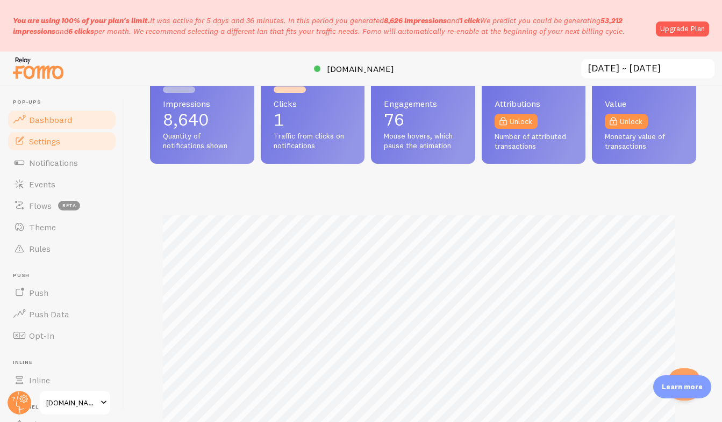
click at [58, 151] on link "Settings" at bounding box center [61, 141] width 111 height 21
